Goal: Download file/media

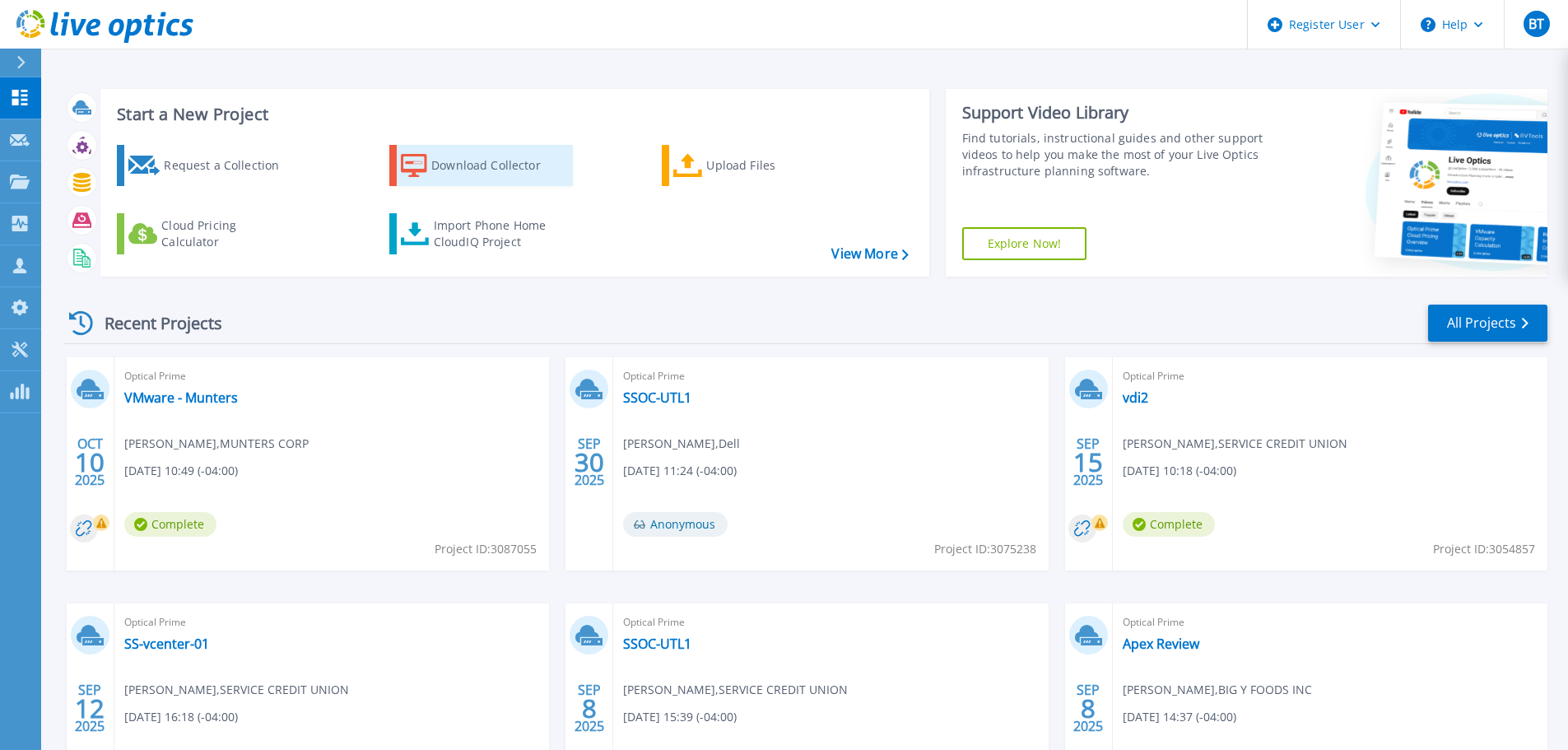
click at [503, 177] on div "Download Collector" at bounding box center [497, 166] width 132 height 33
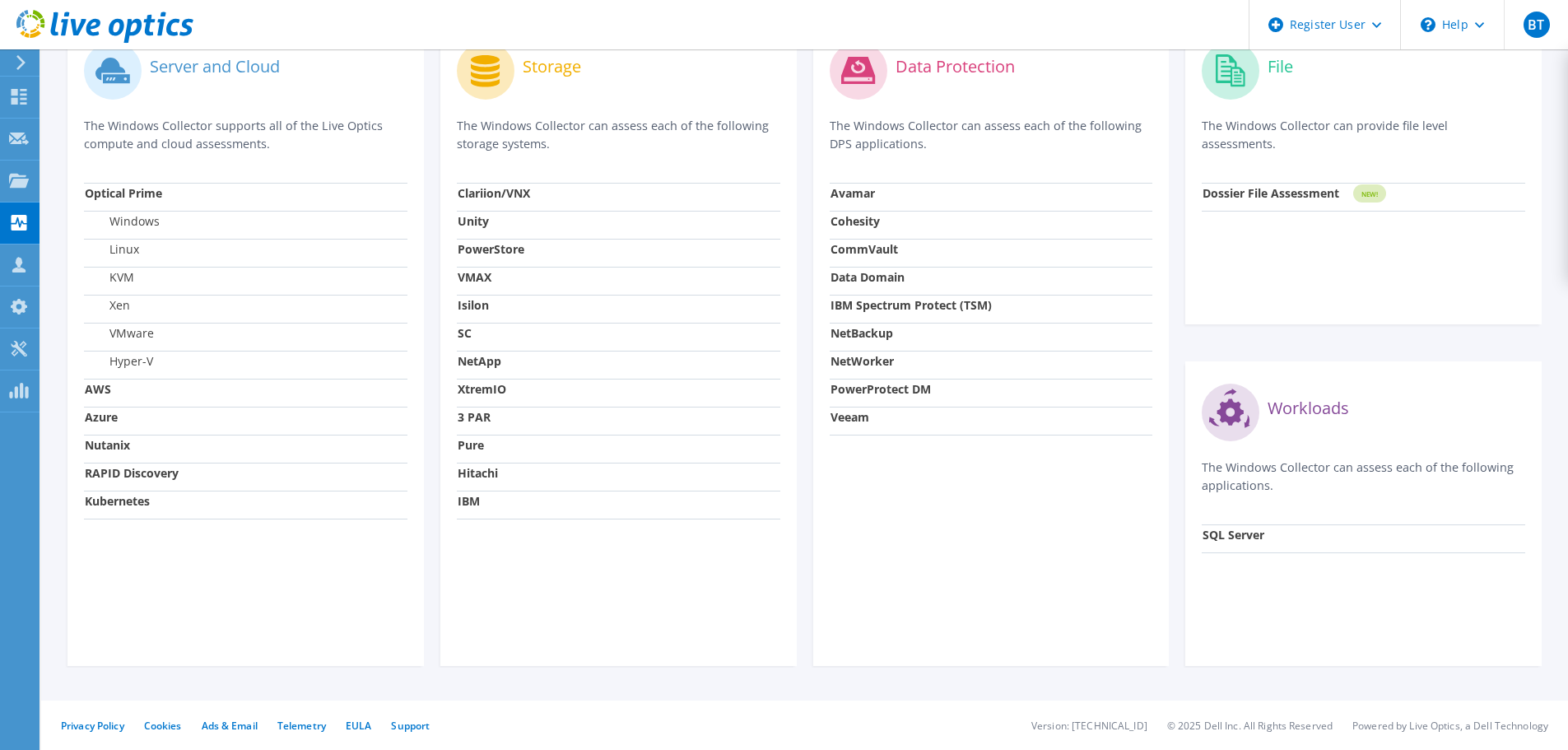
scroll to position [120, 0]
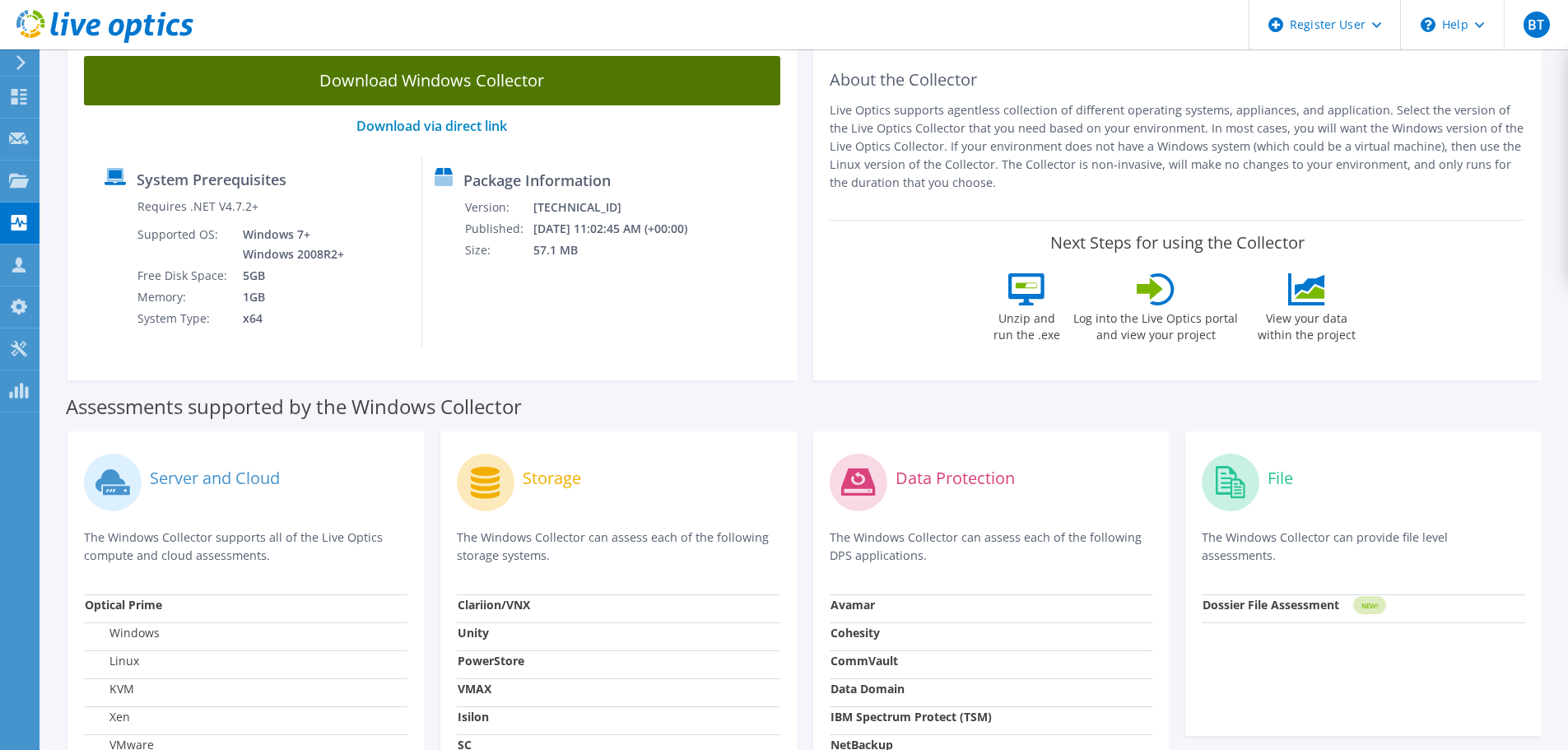
click at [406, 84] on link "Download Windows Collector" at bounding box center [432, 80] width 696 height 49
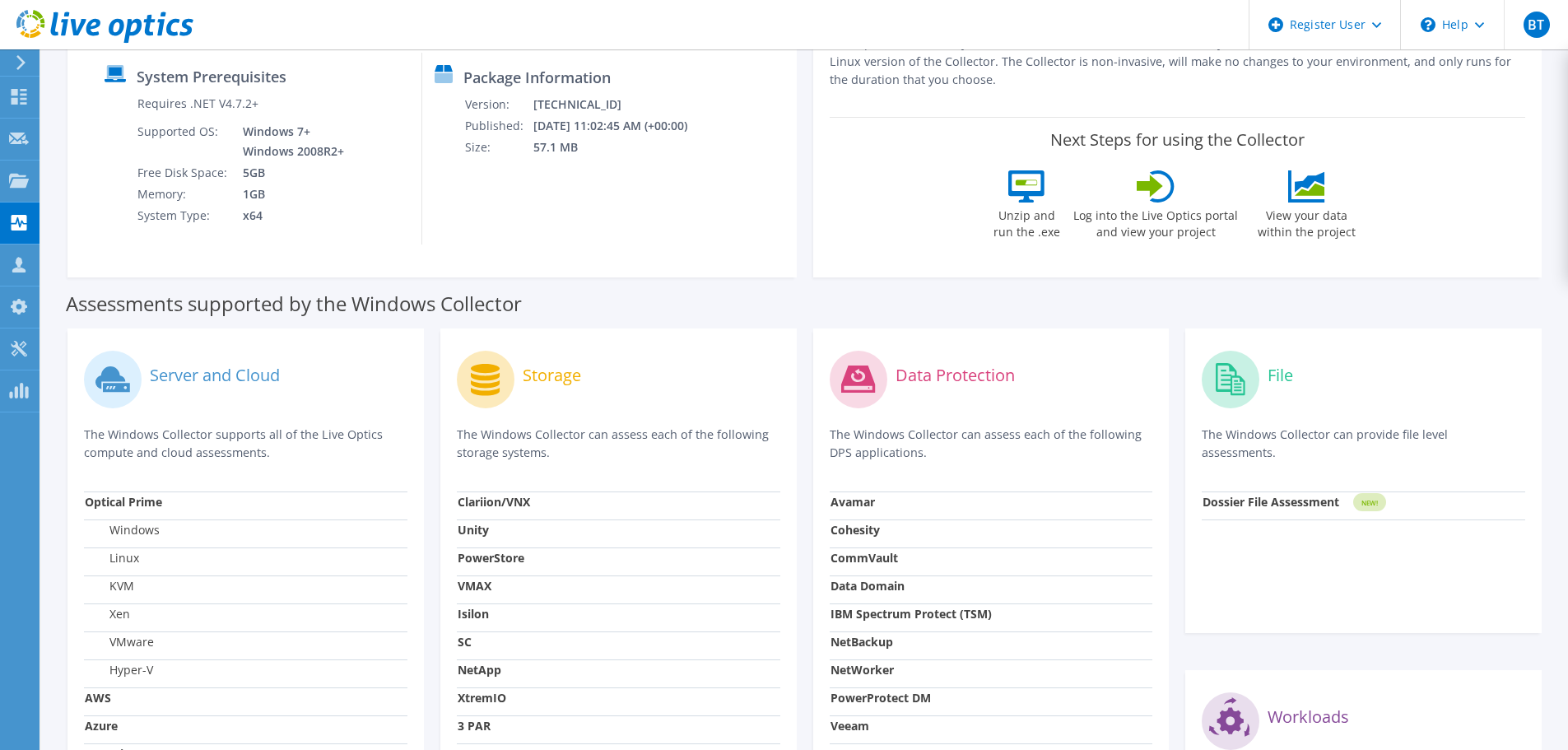
scroll to position [83, 0]
